Goal: Task Accomplishment & Management: Use online tool/utility

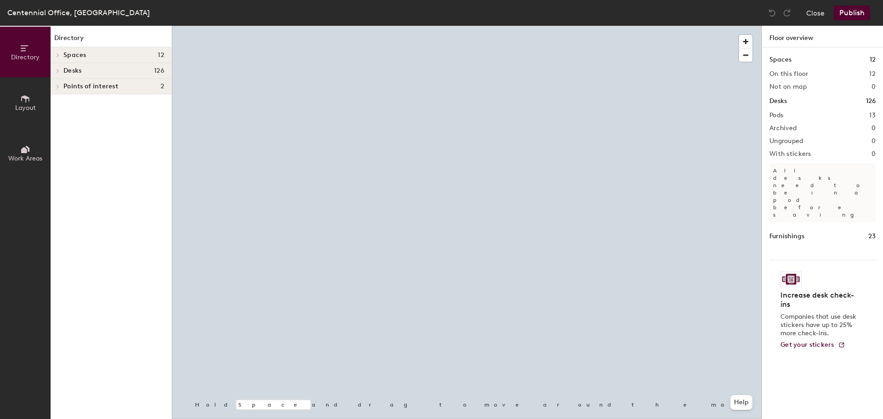
click at [592, 26] on div at bounding box center [467, 26] width 590 height 0
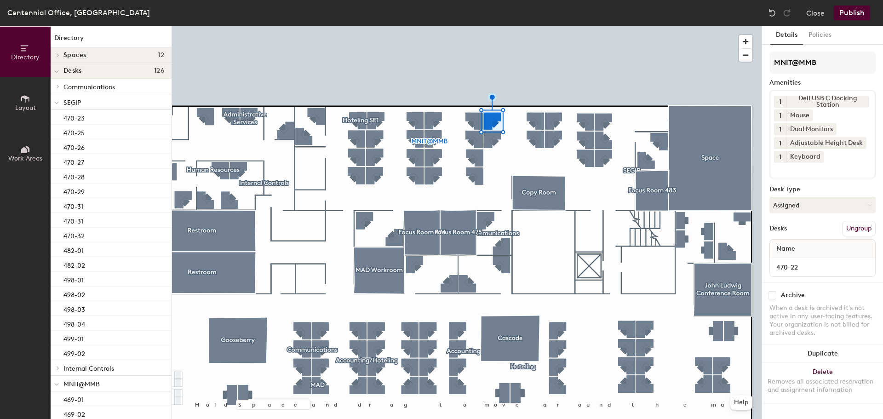
click at [858, 231] on button "Ungroup" at bounding box center [859, 229] width 34 height 16
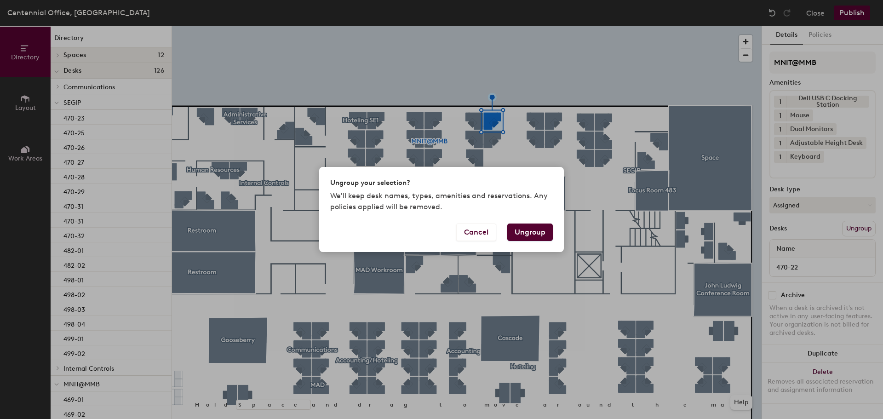
click at [538, 234] on button "Ungroup" at bounding box center [530, 232] width 46 height 17
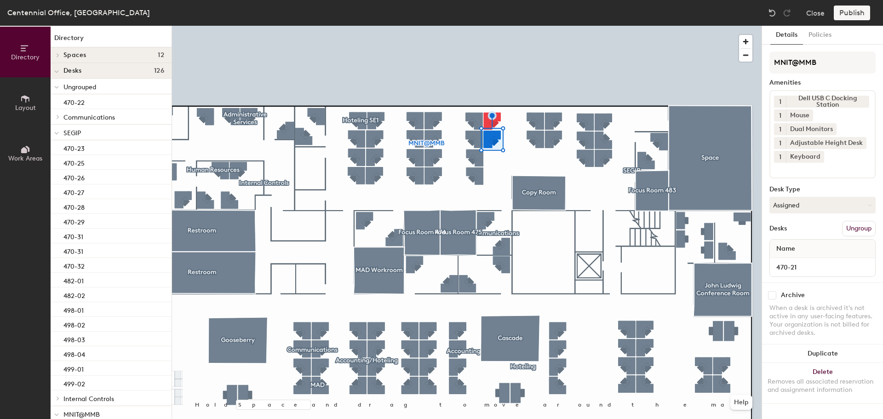
click at [855, 227] on button "Ungroup" at bounding box center [859, 229] width 34 height 16
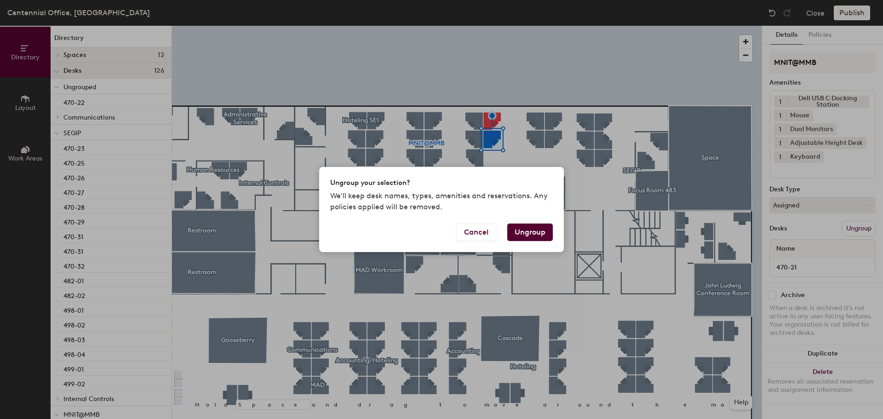
click at [550, 235] on button "Ungroup" at bounding box center [530, 232] width 46 height 17
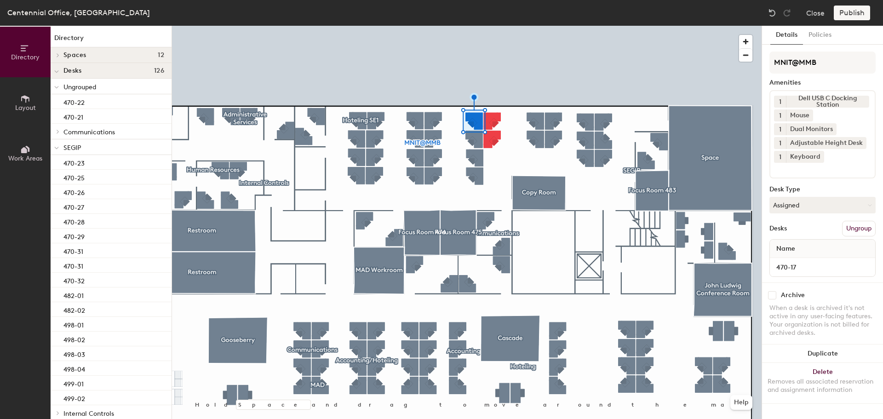
click at [864, 229] on button "Ungroup" at bounding box center [859, 229] width 34 height 16
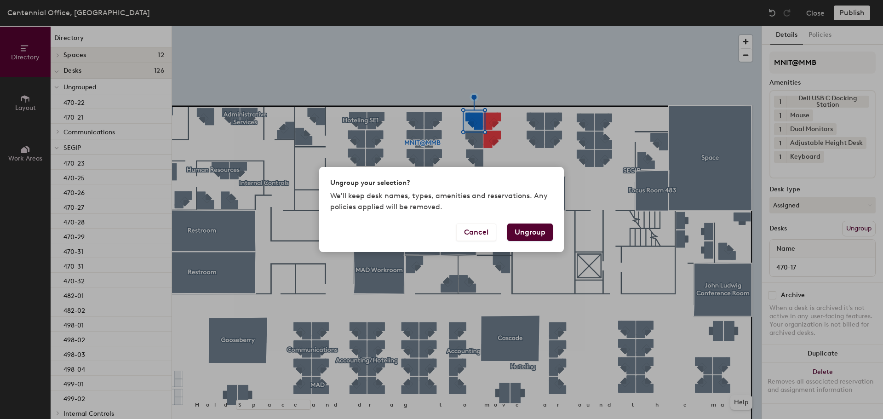
click at [543, 224] on button "Ungroup" at bounding box center [530, 232] width 46 height 17
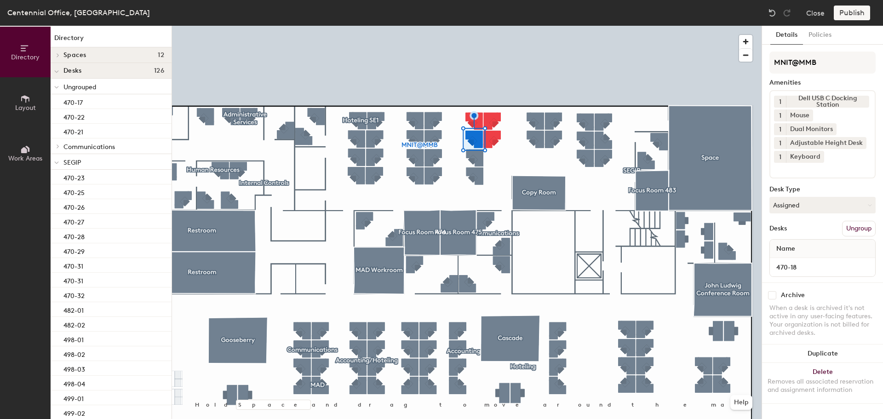
click at [858, 232] on button "Ungroup" at bounding box center [859, 229] width 34 height 16
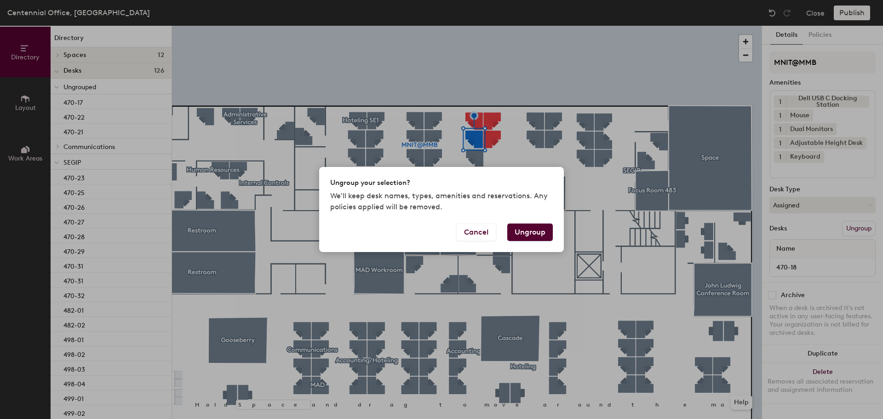
click at [540, 234] on button "Ungroup" at bounding box center [530, 232] width 46 height 17
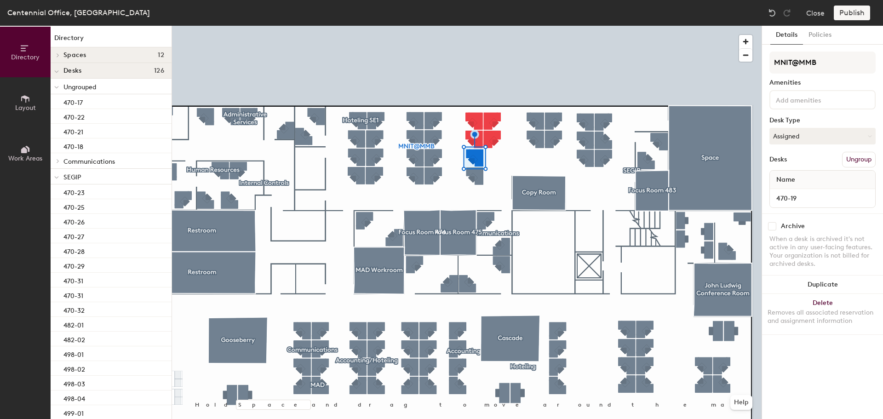
click at [865, 159] on button "Ungroup" at bounding box center [859, 160] width 34 height 16
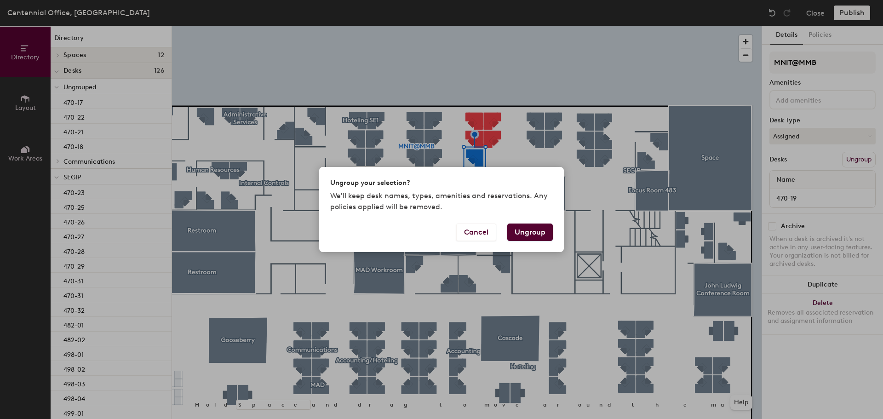
click at [533, 236] on button "Ungroup" at bounding box center [530, 232] width 46 height 17
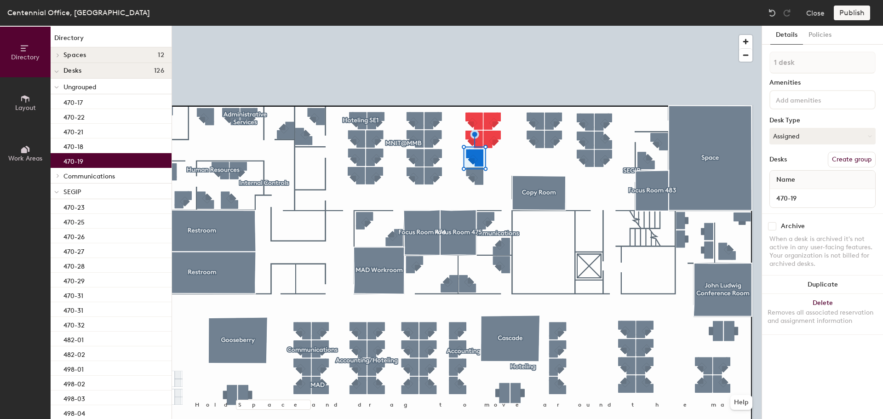
click at [617, 26] on div at bounding box center [467, 26] width 590 height 0
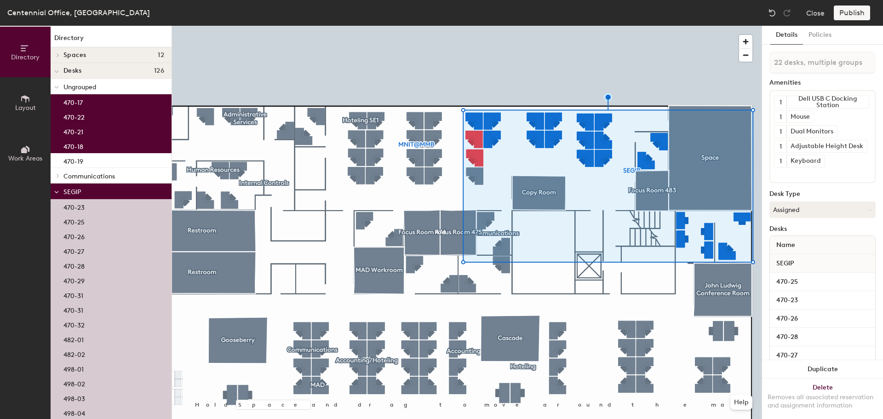
type input "23 desks, multiple groups"
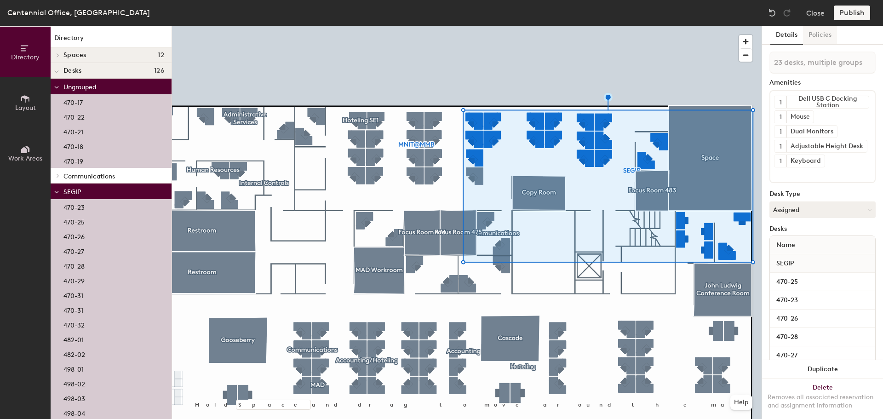
click at [823, 39] on button "Policies" at bounding box center [820, 35] width 34 height 19
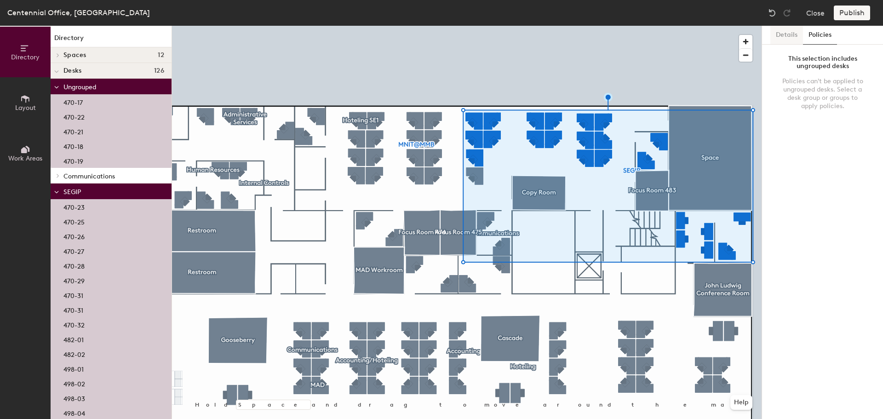
click at [797, 37] on button "Details" at bounding box center [787, 35] width 33 height 19
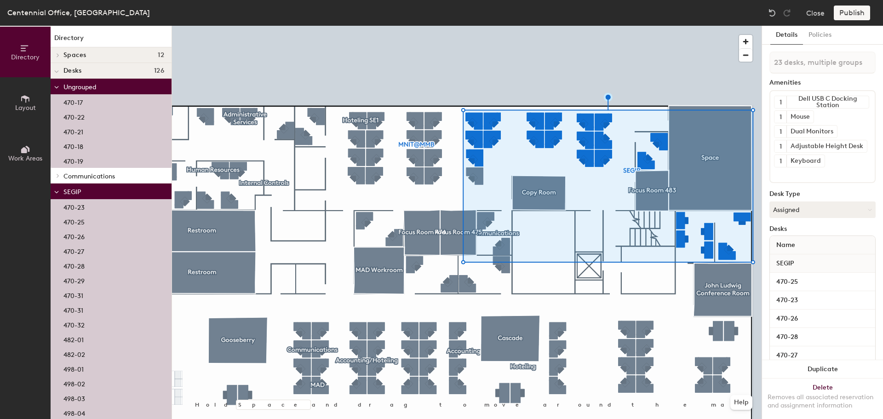
click at [857, 11] on div "Publish" at bounding box center [855, 13] width 42 height 15
click at [853, 12] on div "Publish" at bounding box center [855, 13] width 42 height 15
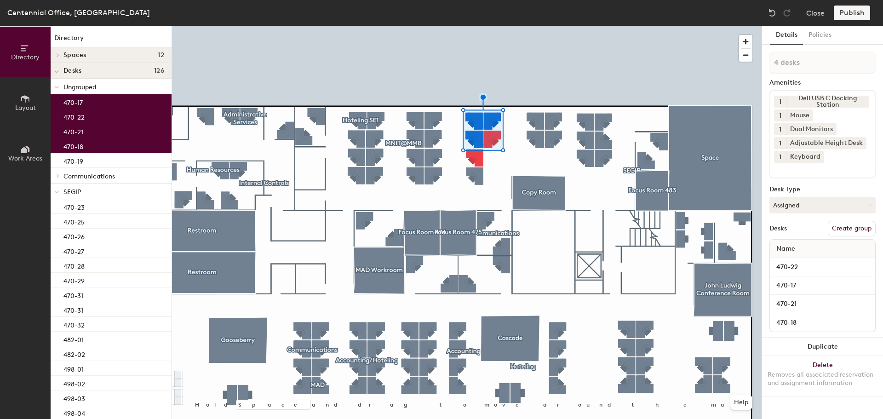
type input "5 desks"
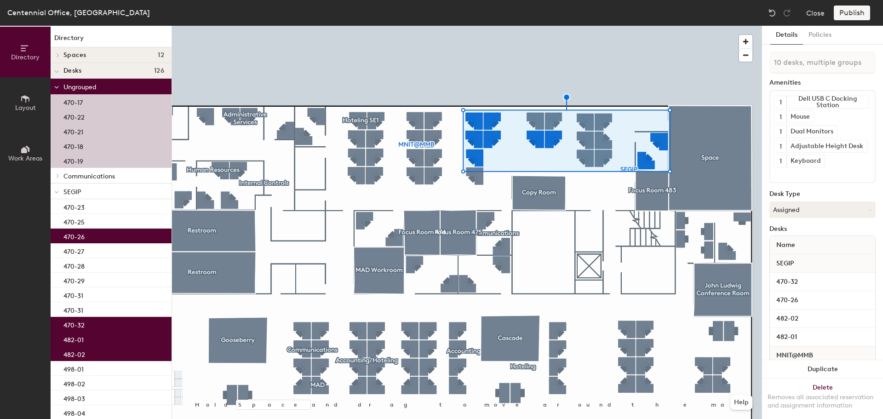
type input "11 desks, multiple groups"
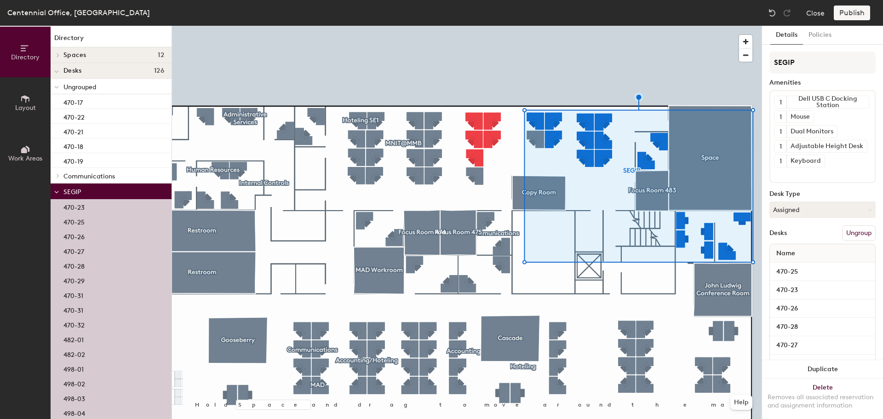
click at [855, 234] on button "Ungroup" at bounding box center [859, 233] width 34 height 16
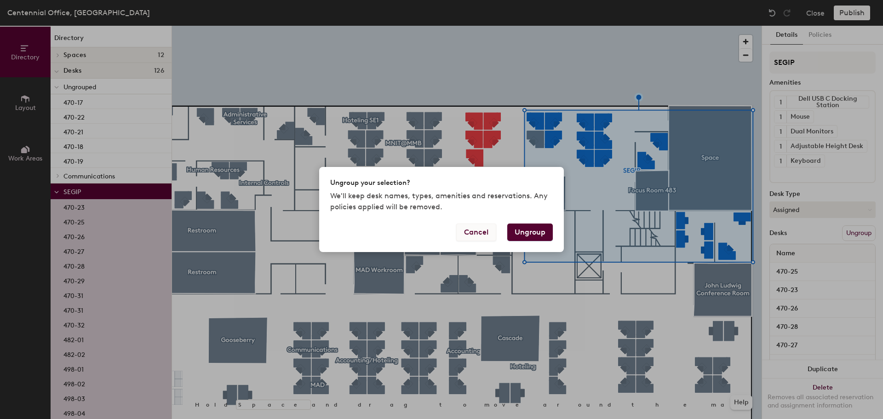
click at [475, 231] on button "Cancel" at bounding box center [476, 232] width 40 height 17
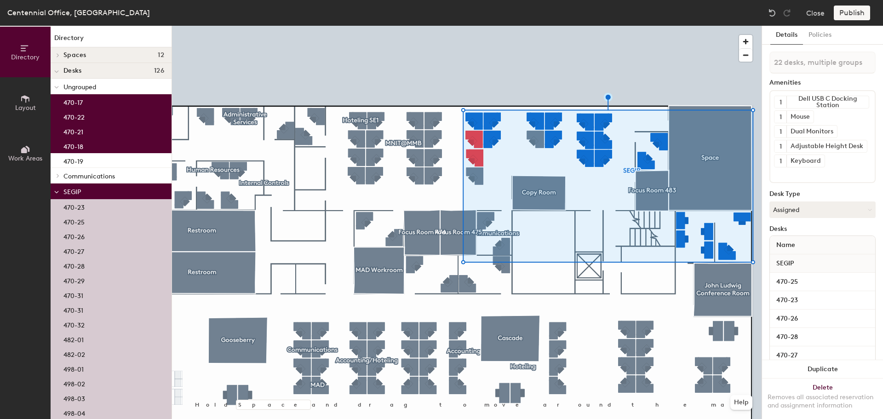
type input "23 desks, multiple groups"
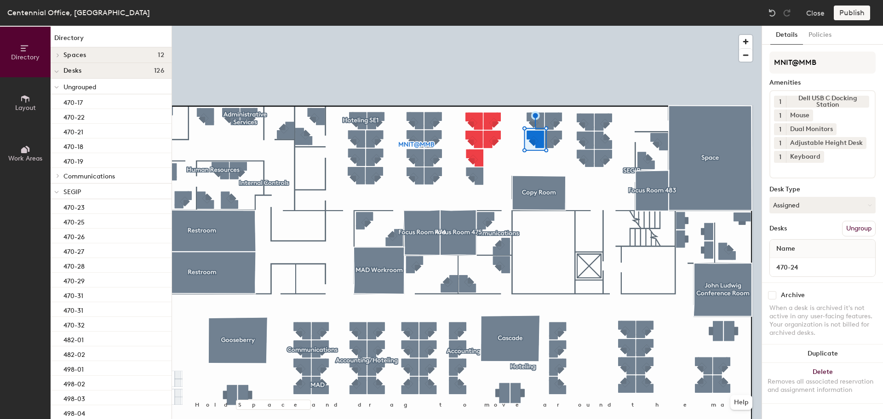
click at [852, 225] on button "Ungroup" at bounding box center [859, 229] width 34 height 16
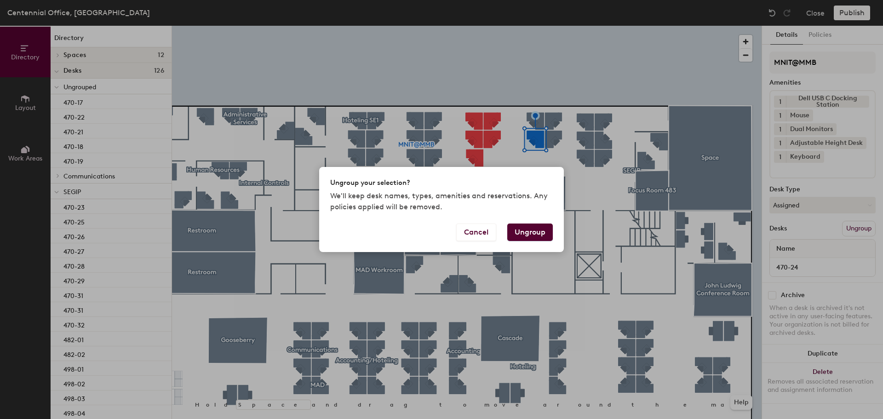
click at [537, 234] on button "Ungroup" at bounding box center [530, 232] width 46 height 17
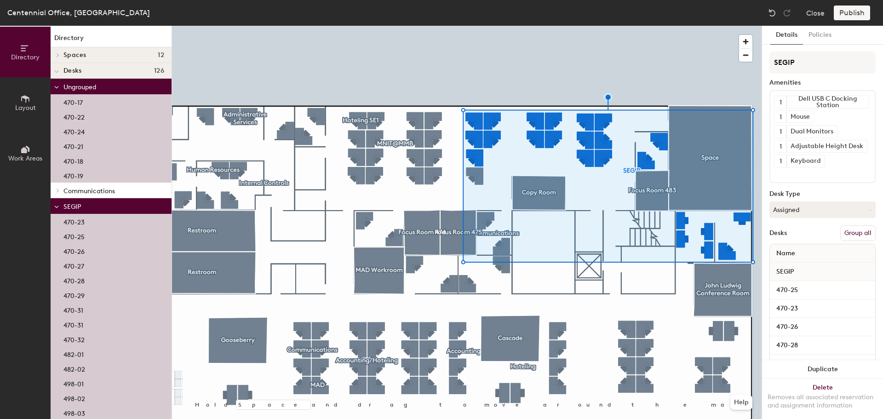
click at [854, 234] on button "Group all" at bounding box center [858, 233] width 35 height 16
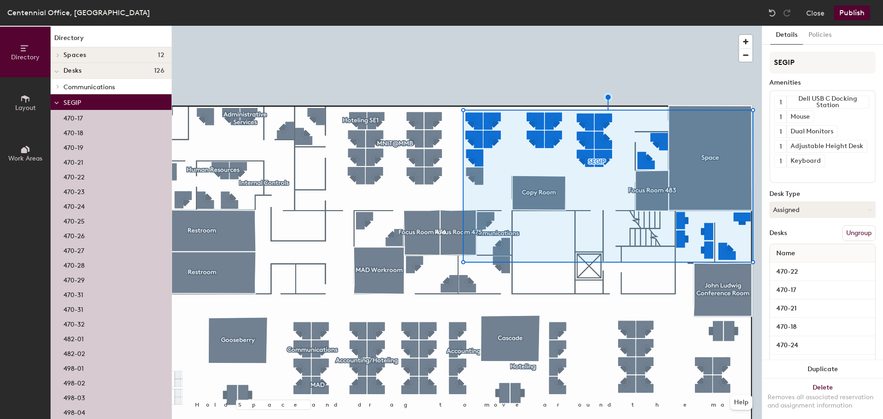
click at [859, 10] on button "Publish" at bounding box center [852, 13] width 36 height 15
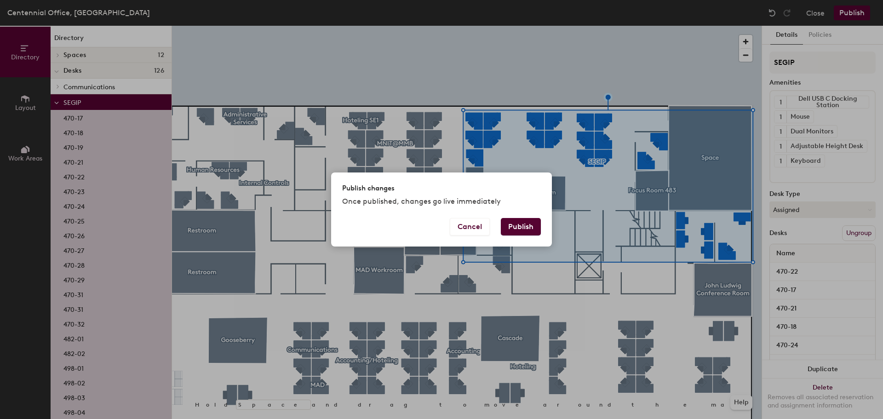
click at [524, 224] on button "Publish" at bounding box center [521, 226] width 40 height 17
